Goal: Go to known website: Go to known website

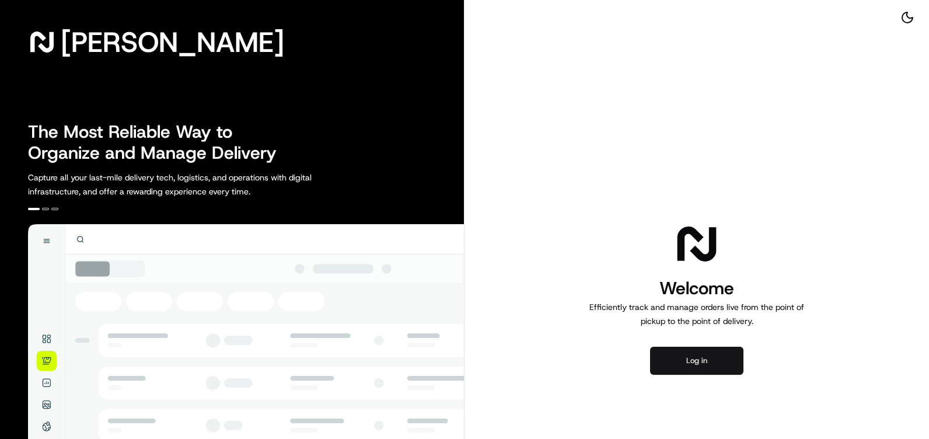
click at [680, 364] on button "Log in" at bounding box center [696, 361] width 93 height 28
click at [679, 358] on button "Log in" at bounding box center [696, 361] width 93 height 28
click at [703, 362] on button "Log in" at bounding box center [696, 361] width 93 height 28
click at [729, 358] on button "Log in" at bounding box center [696, 361] width 93 height 28
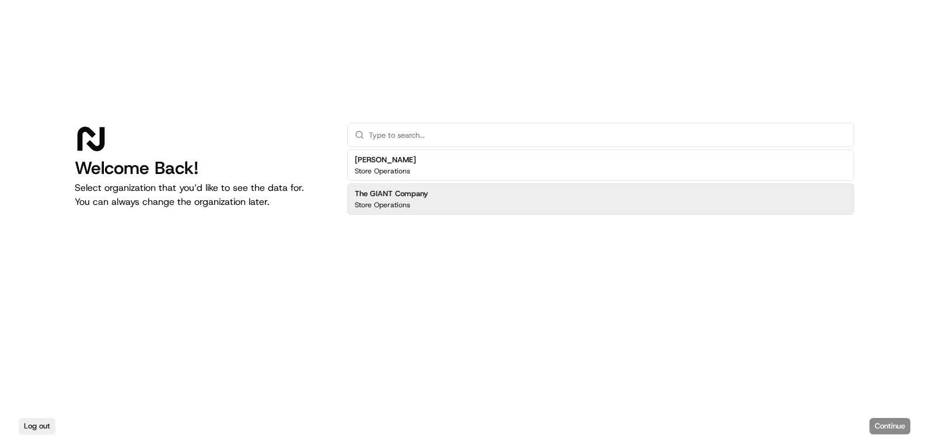
click at [452, 193] on div "The GIANT Company Store Operations" at bounding box center [600, 199] width 507 height 32
click at [886, 421] on button "Continue" at bounding box center [889, 426] width 41 height 16
